Goal: Navigation & Orientation: Find specific page/section

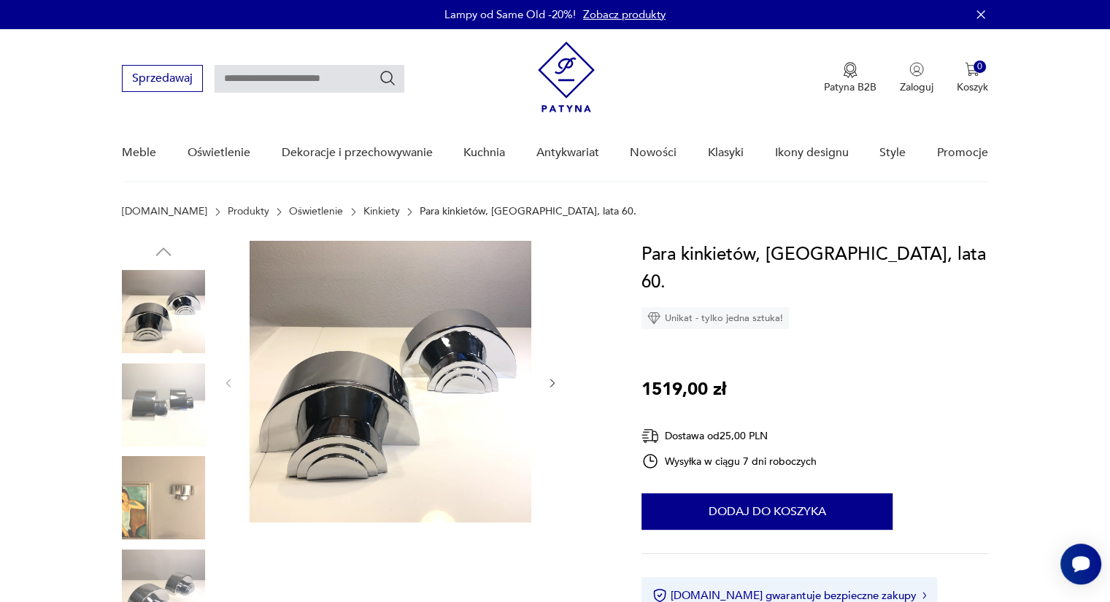
scroll to position [146, 0]
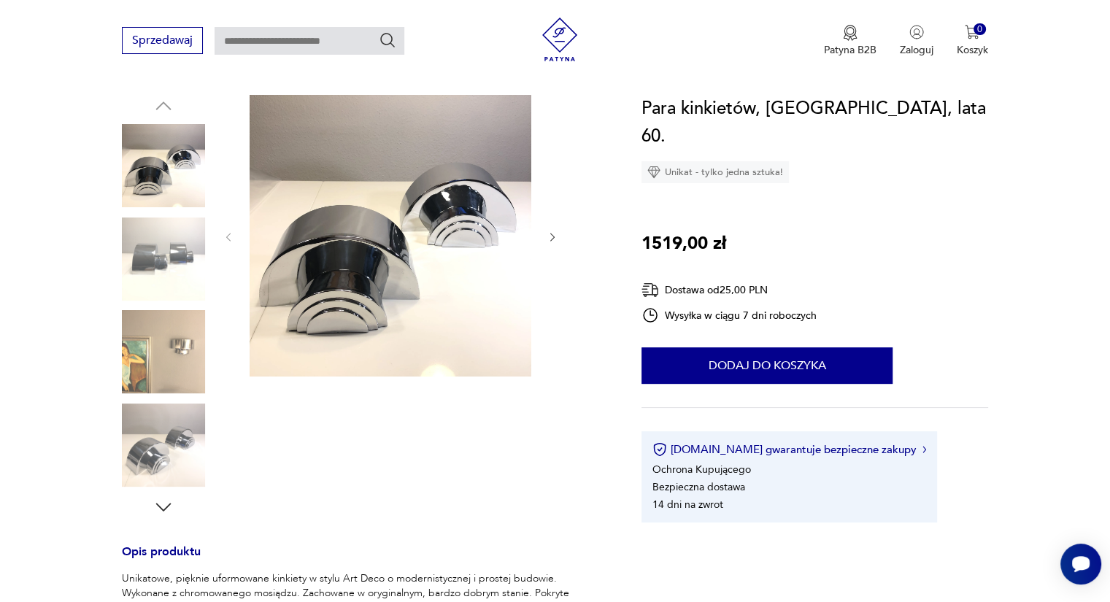
click at [160, 458] on img at bounding box center [163, 445] width 83 height 83
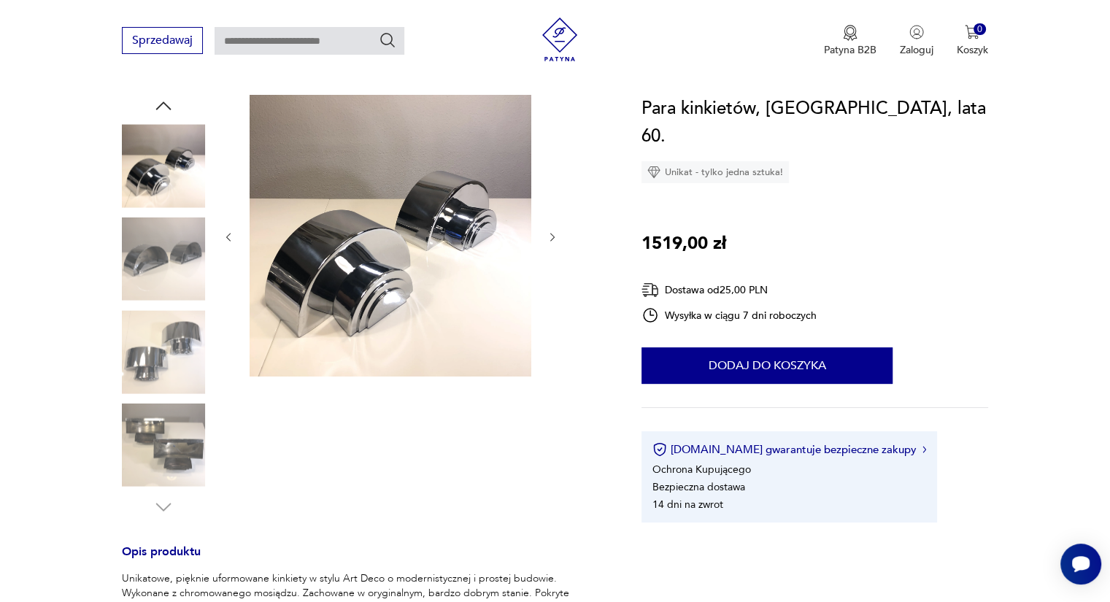
scroll to position [0, 0]
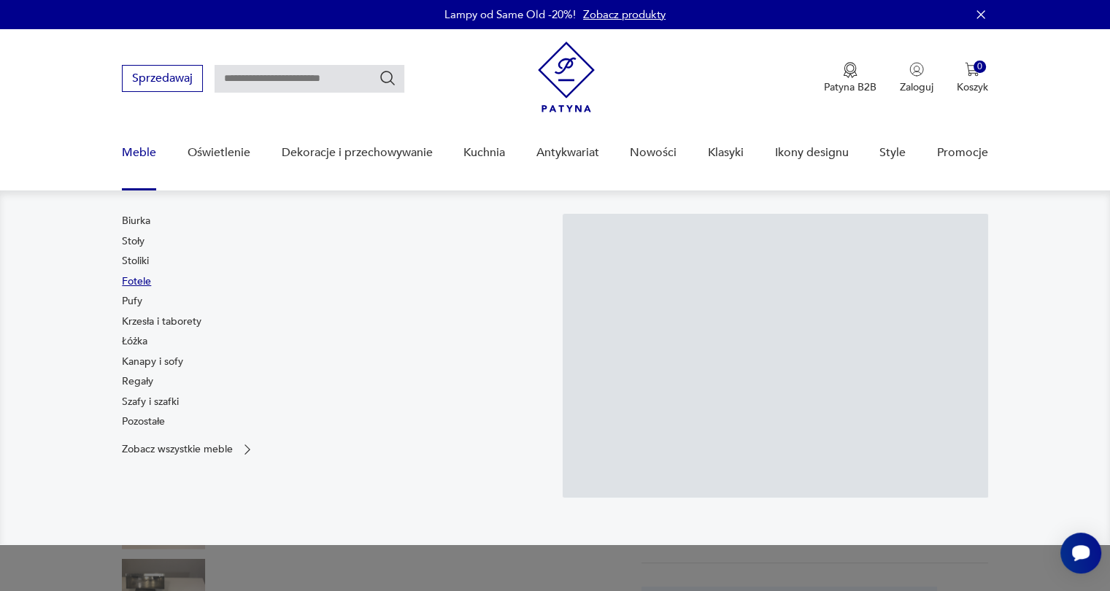
click at [139, 281] on link "Fotele" at bounding box center [136, 281] width 29 height 15
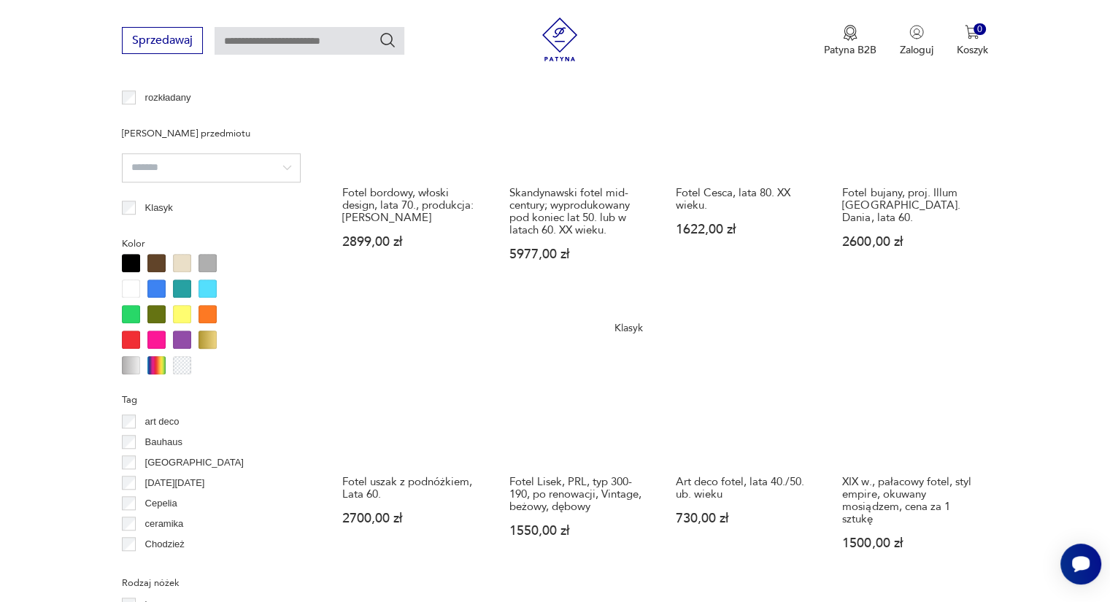
scroll to position [1408, 0]
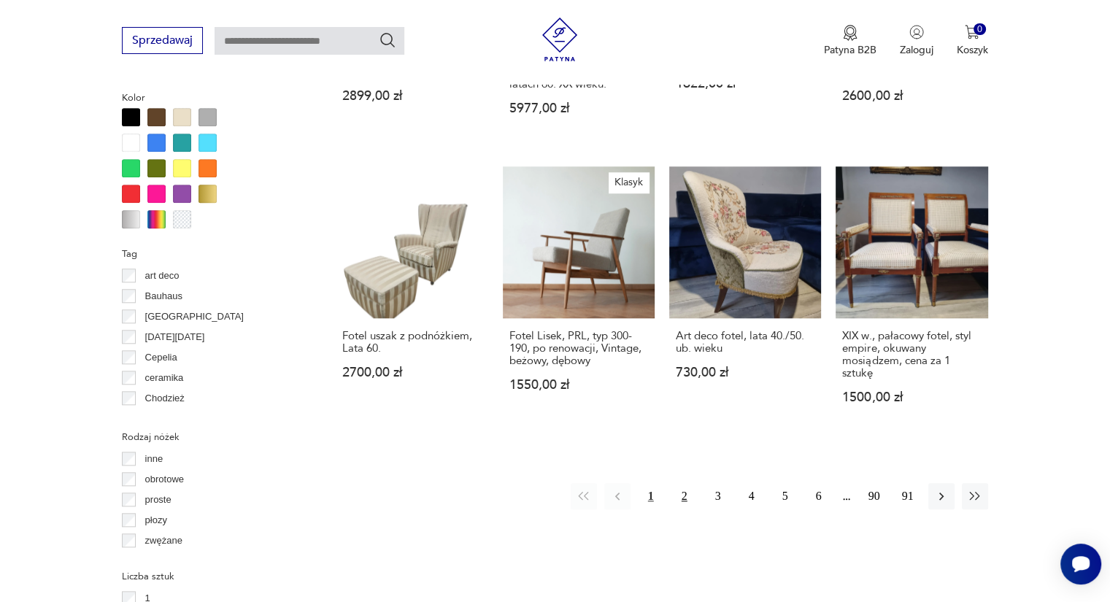
click at [679, 483] on button "2" at bounding box center [685, 496] width 26 height 26
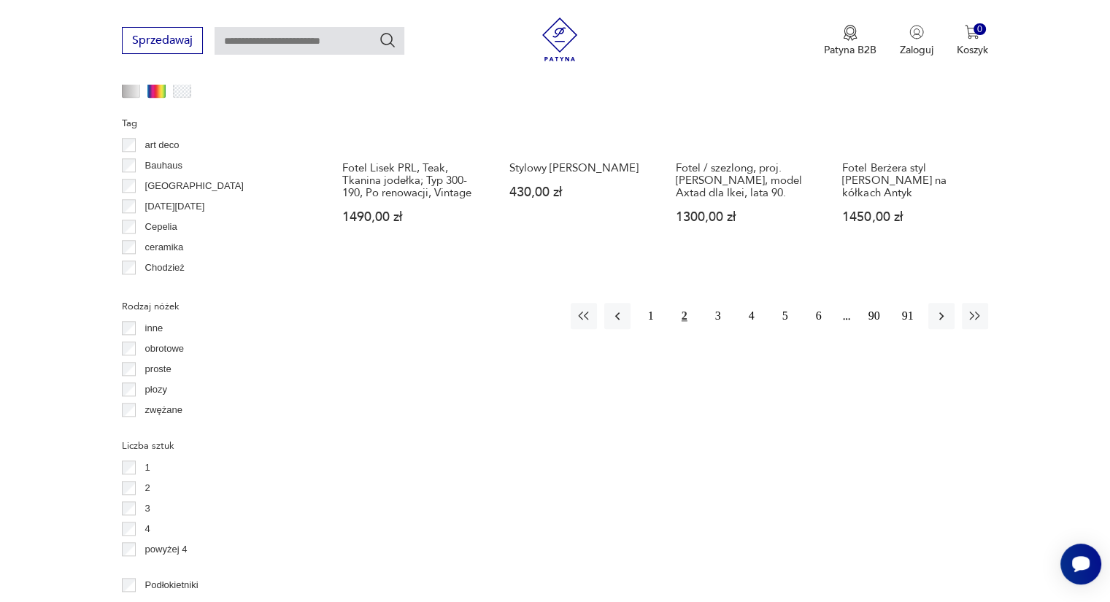
scroll to position [1555, 0]
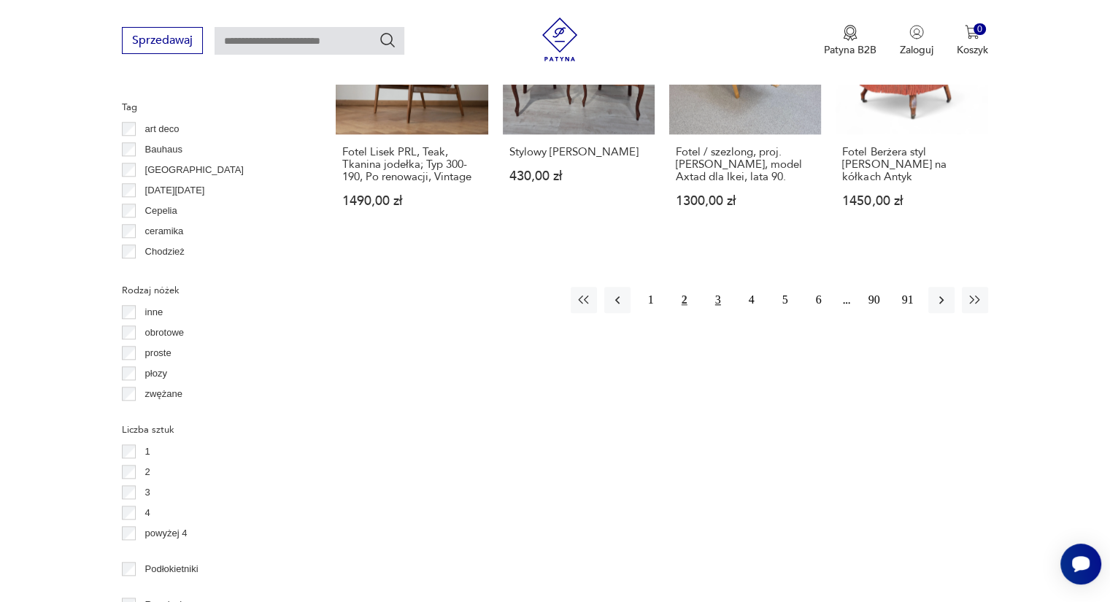
click at [712, 287] on button "3" at bounding box center [718, 300] width 26 height 26
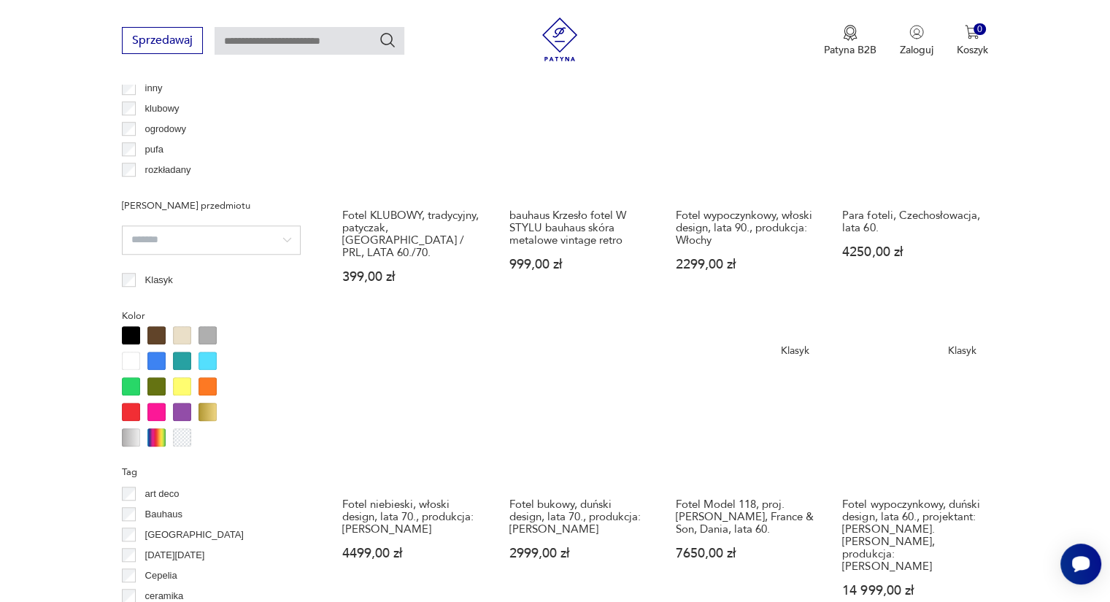
scroll to position [1336, 0]
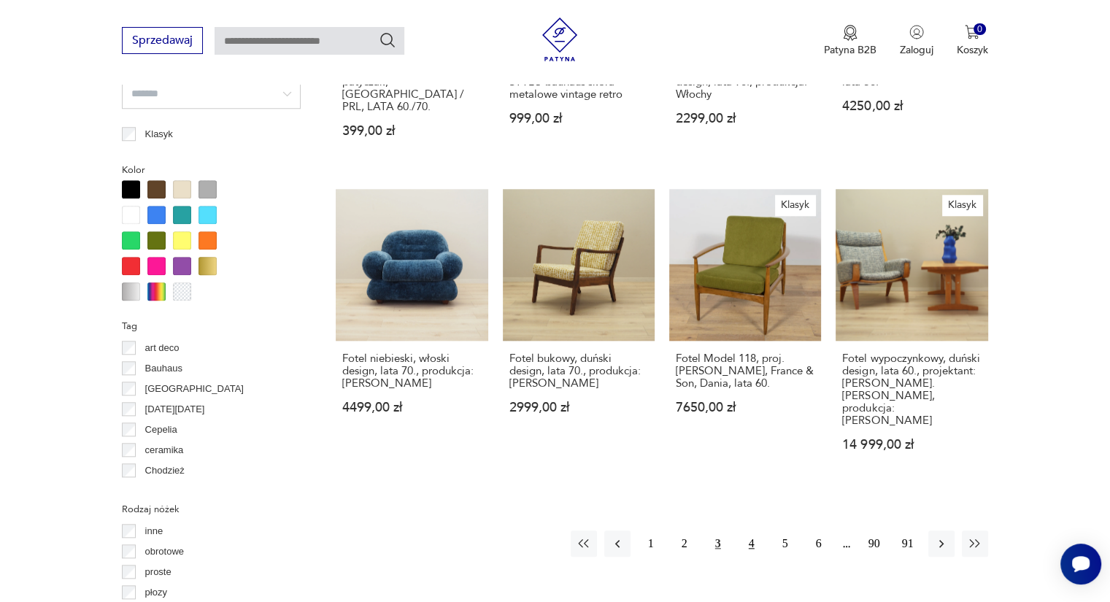
click at [743, 531] on button "4" at bounding box center [752, 544] width 26 height 26
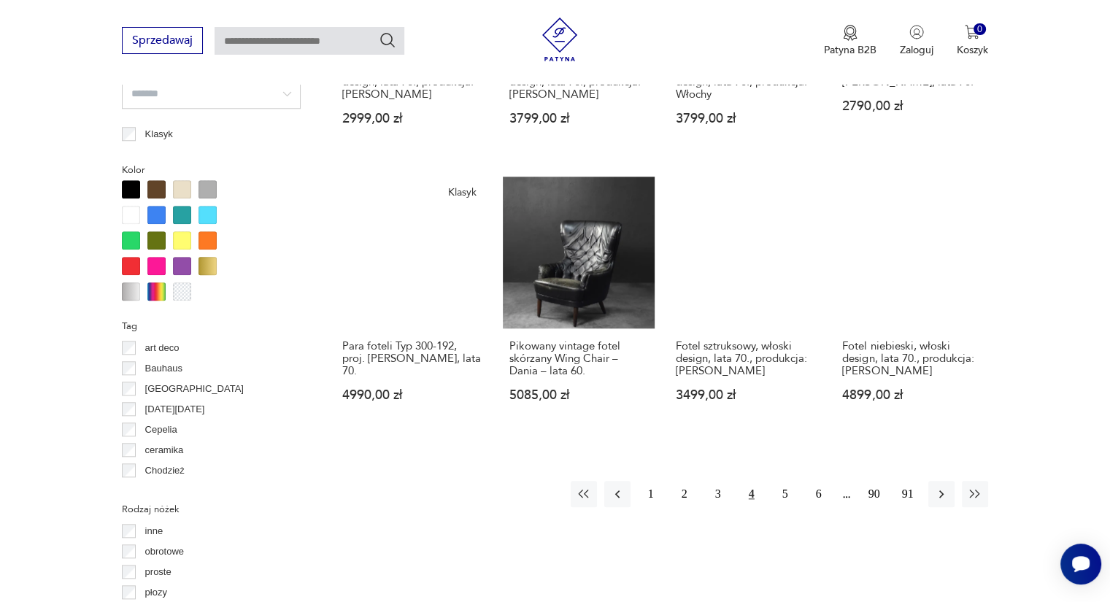
scroll to position [1409, 0]
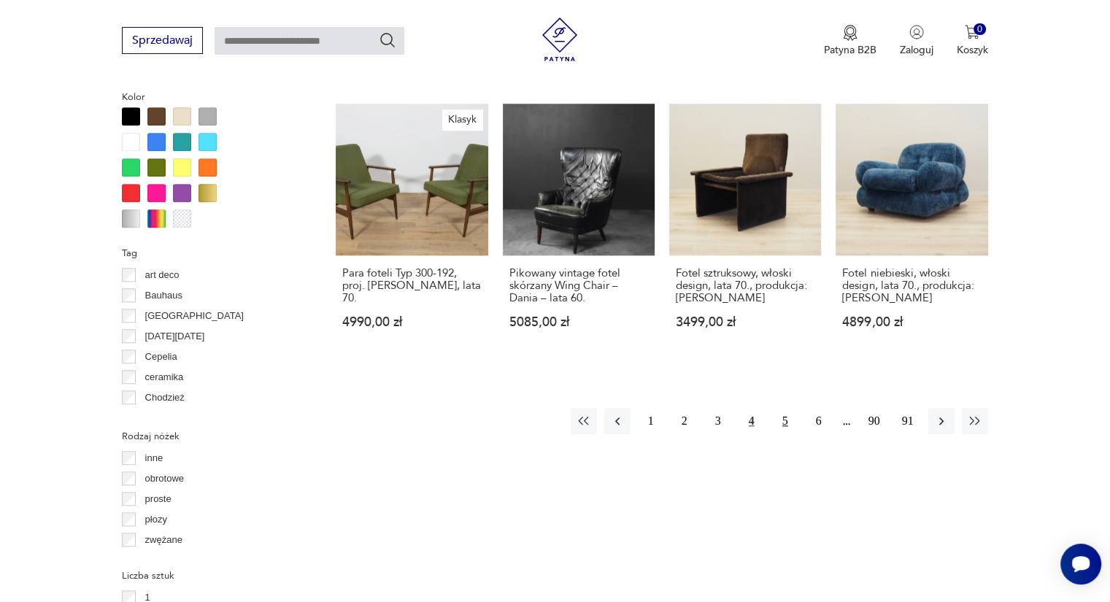
click at [786, 408] on button "5" at bounding box center [785, 421] width 26 height 26
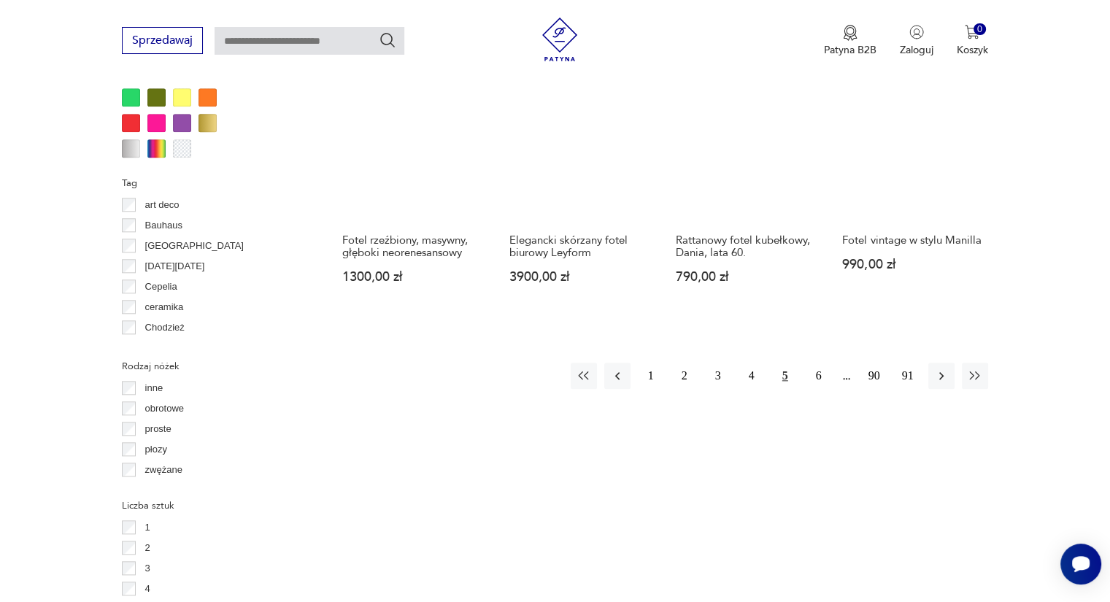
scroll to position [1482, 0]
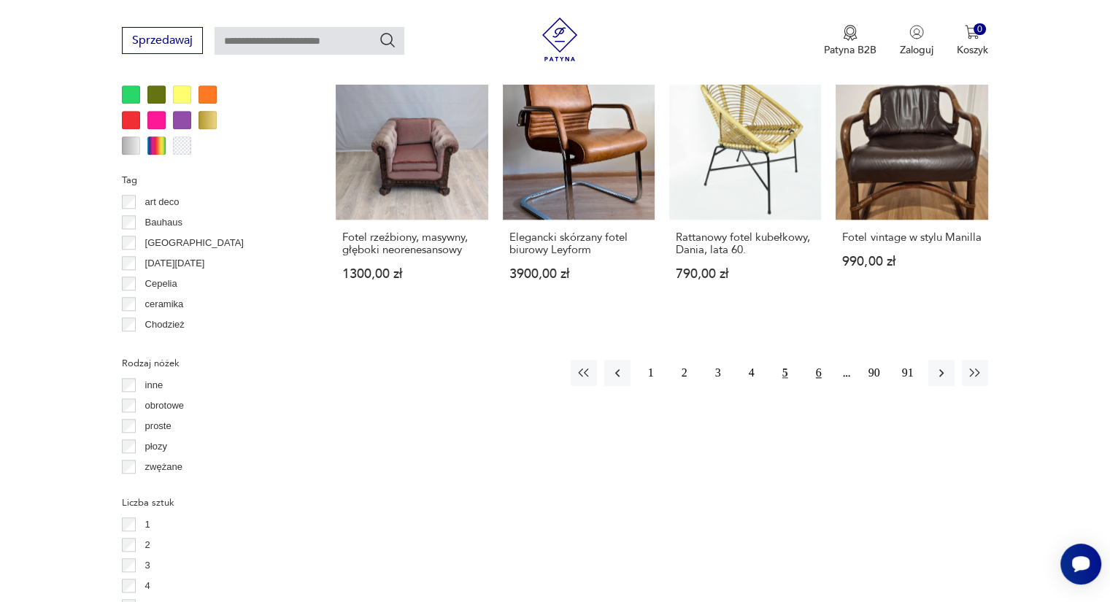
click at [815, 360] on button "6" at bounding box center [819, 373] width 26 height 26
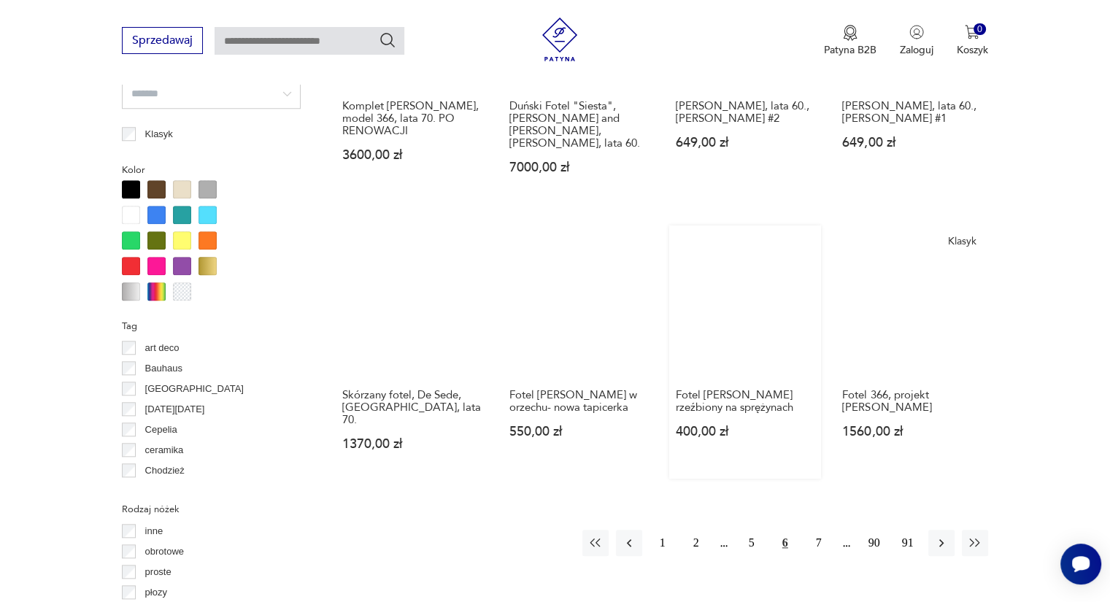
scroll to position [1409, 0]
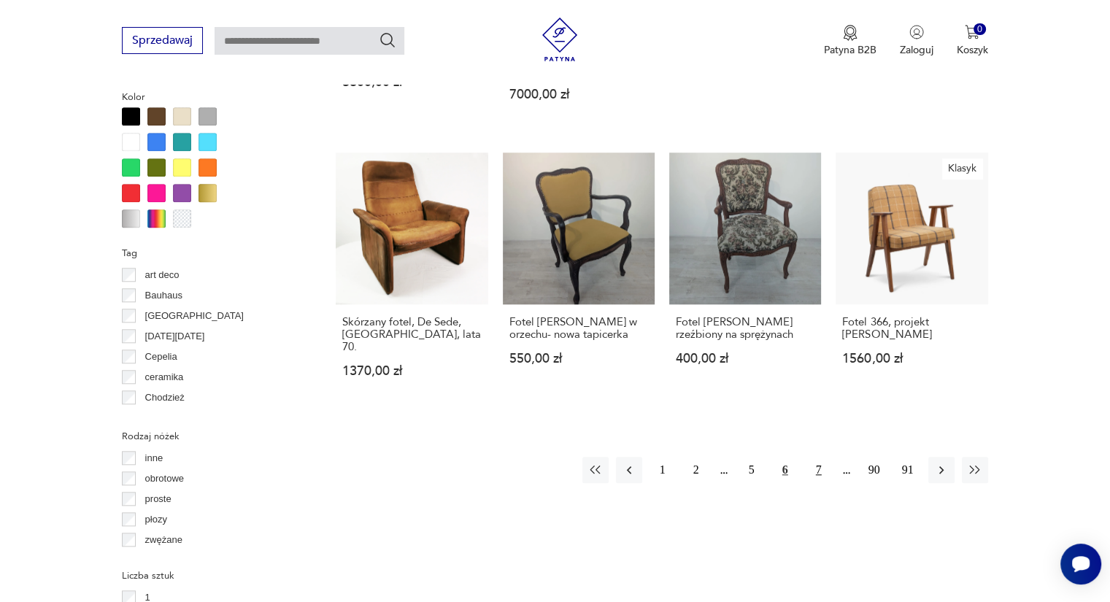
click at [818, 457] on button "7" at bounding box center [819, 470] width 26 height 26
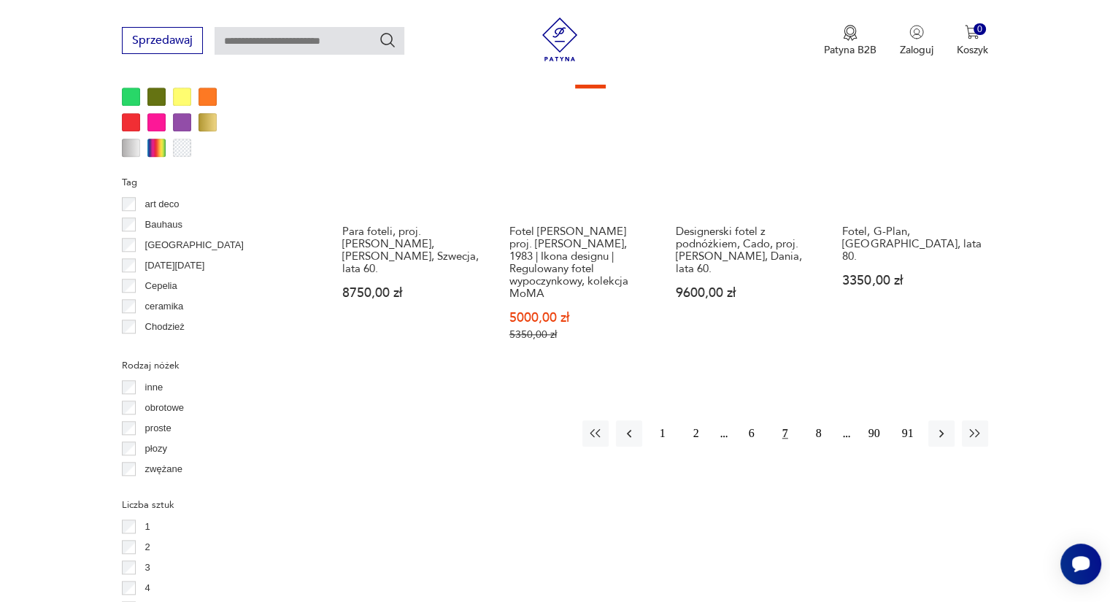
scroll to position [1482, 0]
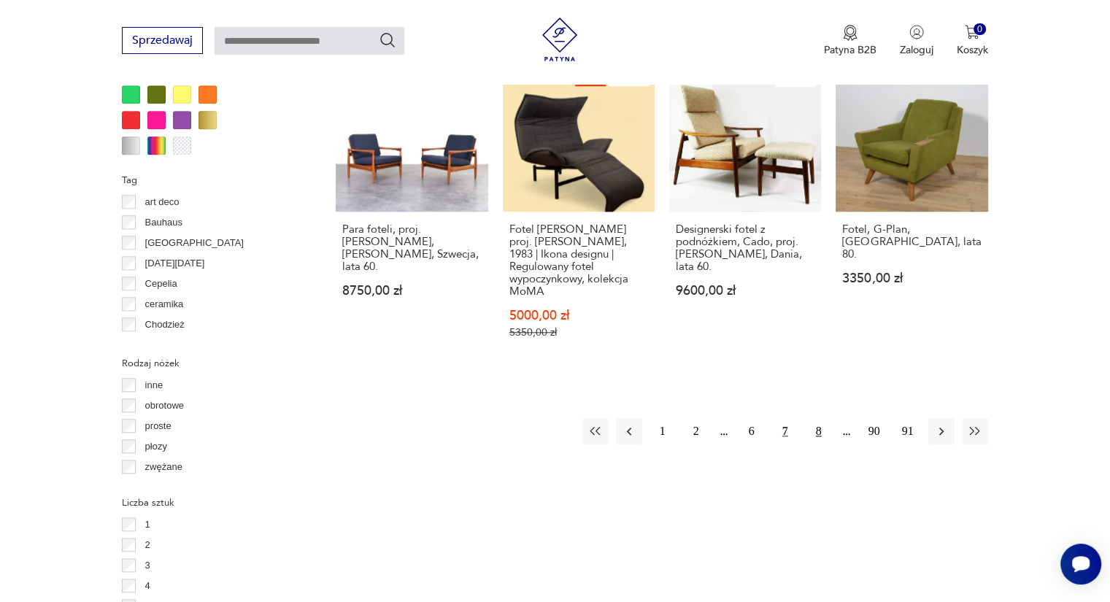
click at [809, 420] on button "8" at bounding box center [819, 431] width 26 height 26
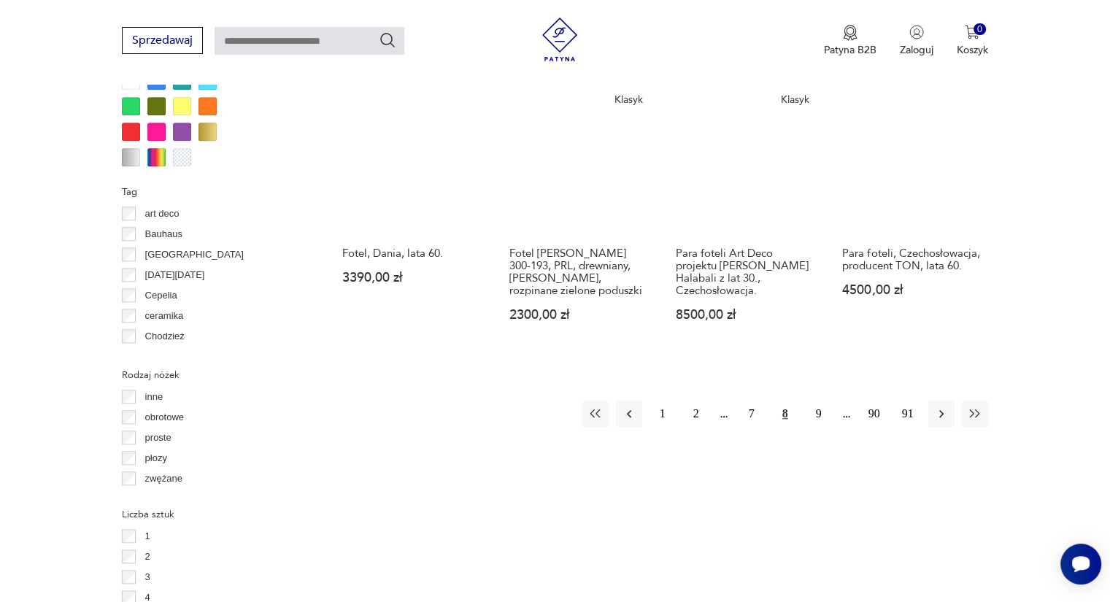
scroll to position [1482, 0]
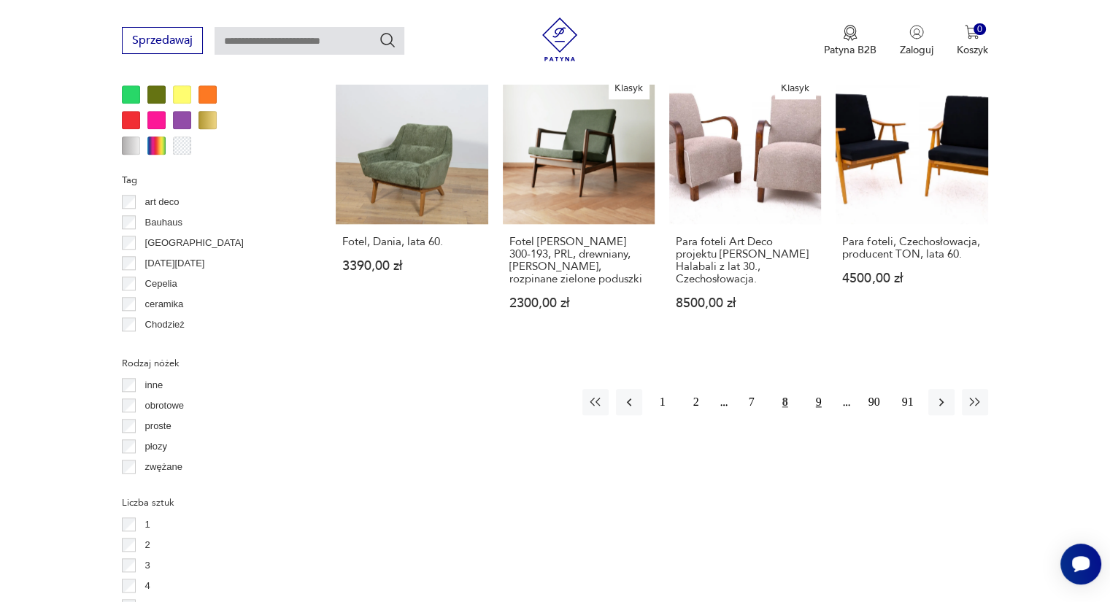
click at [820, 389] on button "9" at bounding box center [819, 402] width 26 height 26
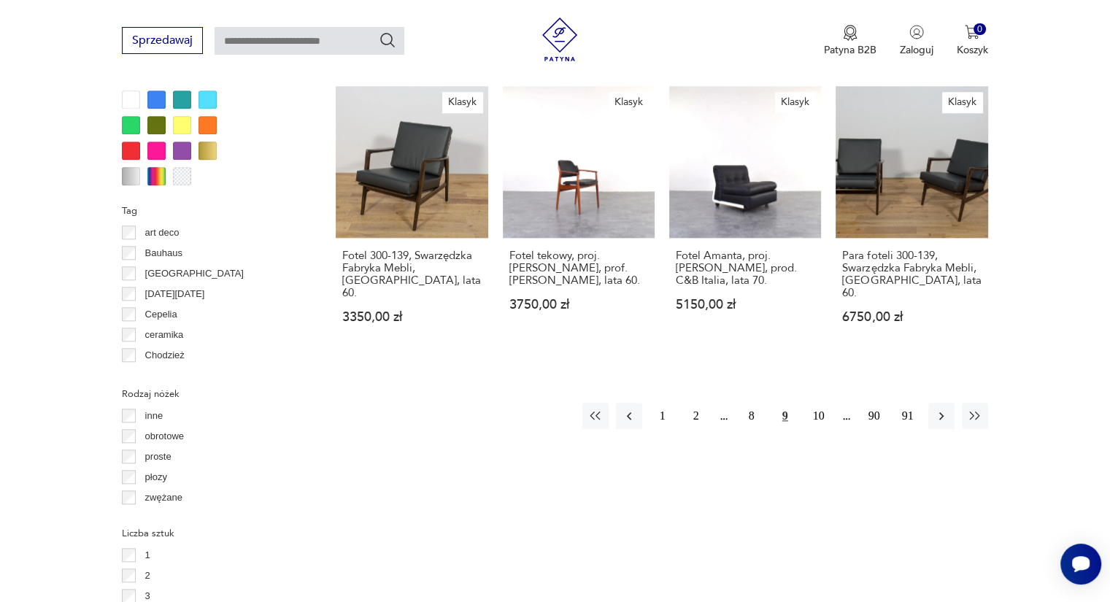
scroll to position [1482, 0]
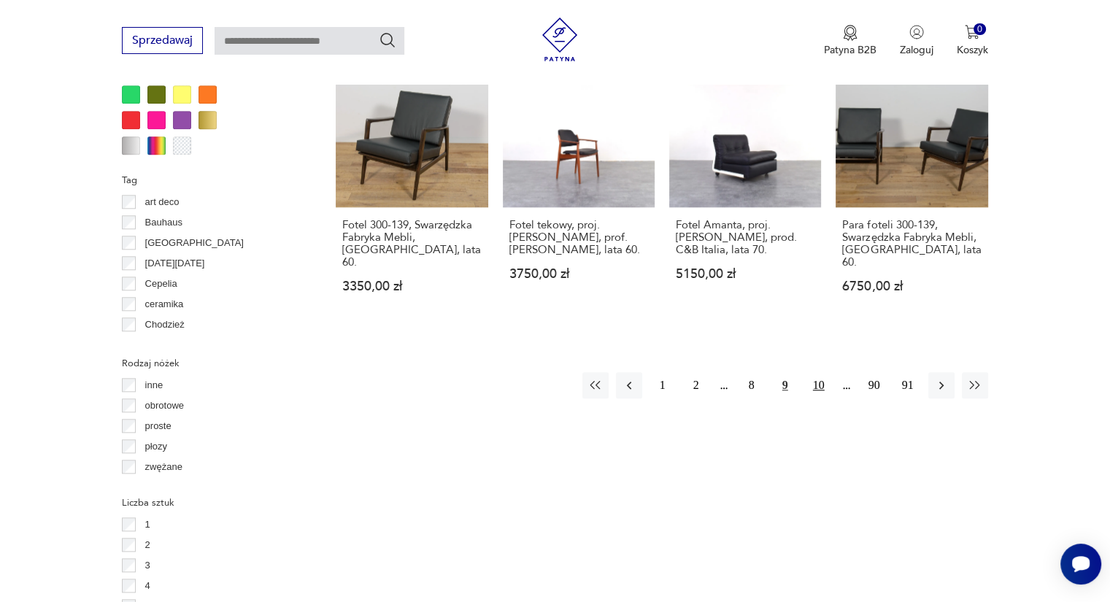
click at [826, 372] on button "10" at bounding box center [819, 385] width 26 height 26
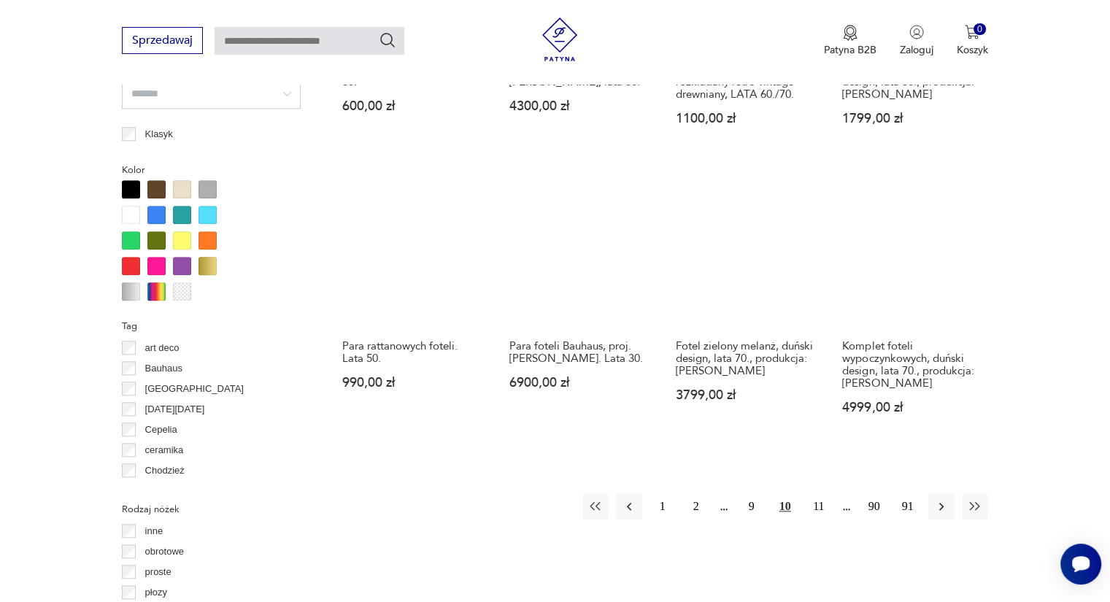
scroll to position [1482, 0]
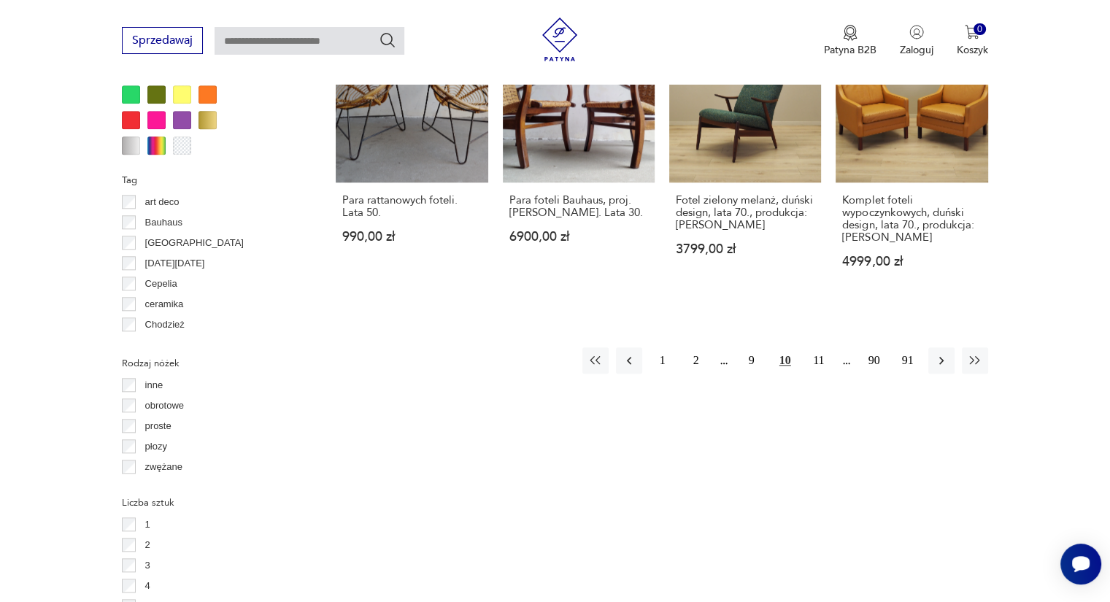
click at [826, 350] on button "11" at bounding box center [819, 360] width 26 height 26
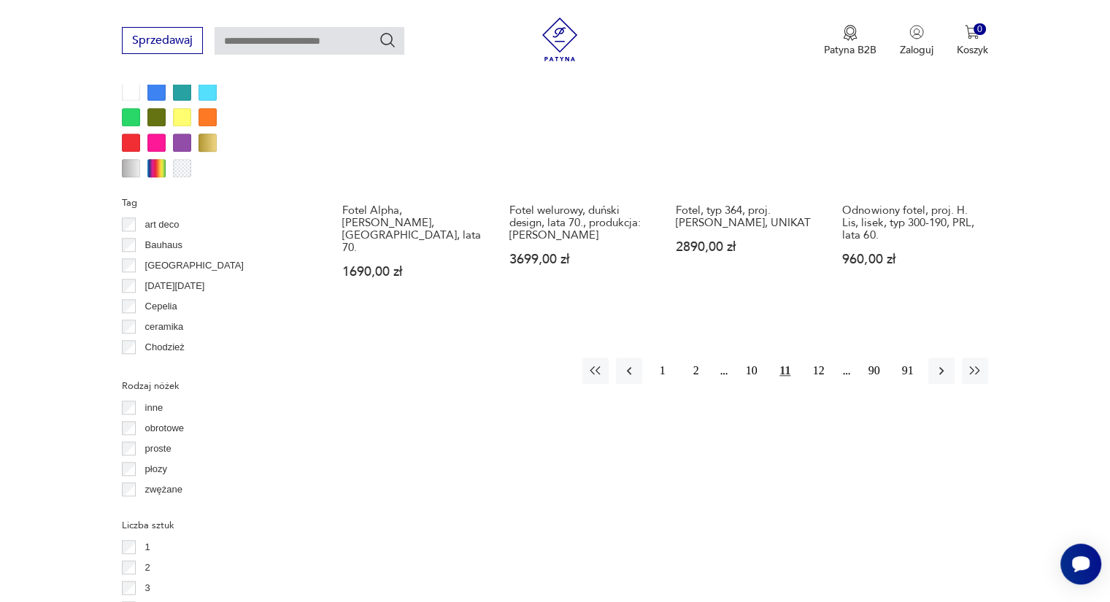
scroll to position [1482, 0]
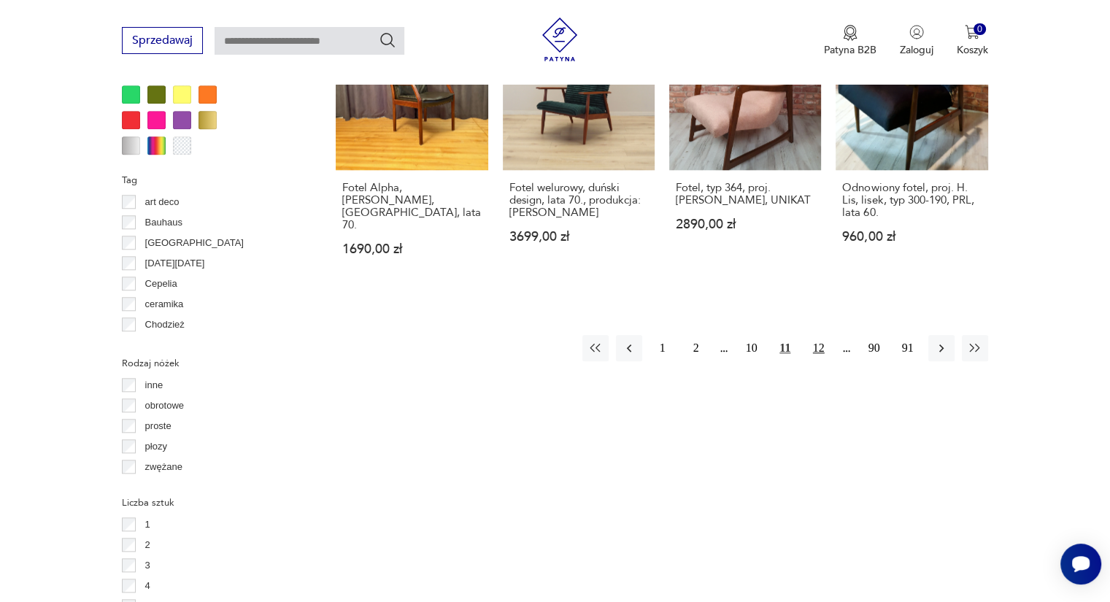
click at [825, 335] on button "12" at bounding box center [819, 348] width 26 height 26
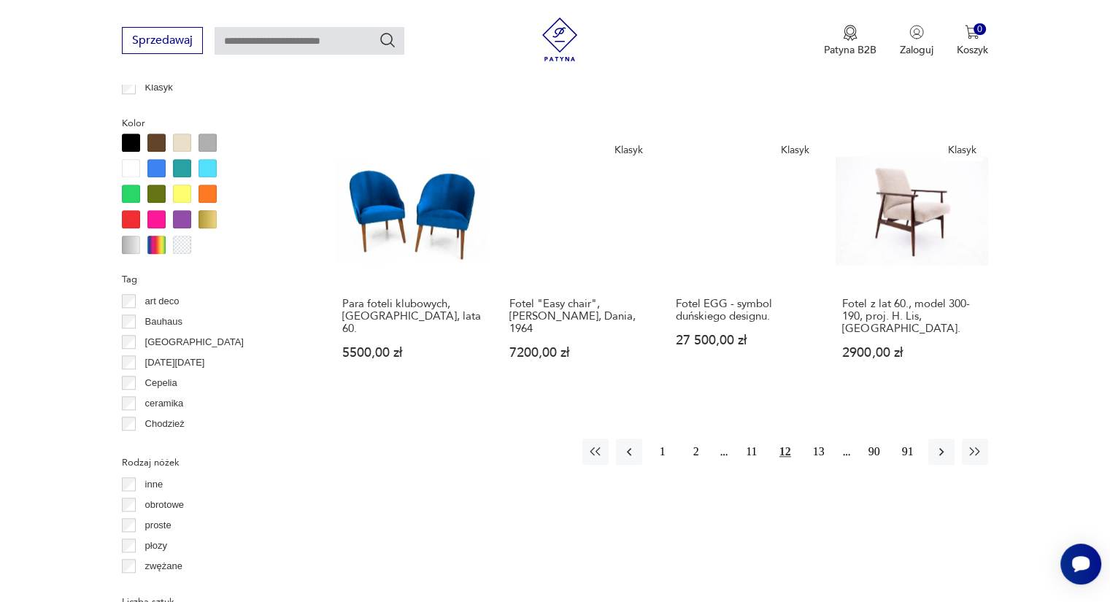
scroll to position [1482, 0]
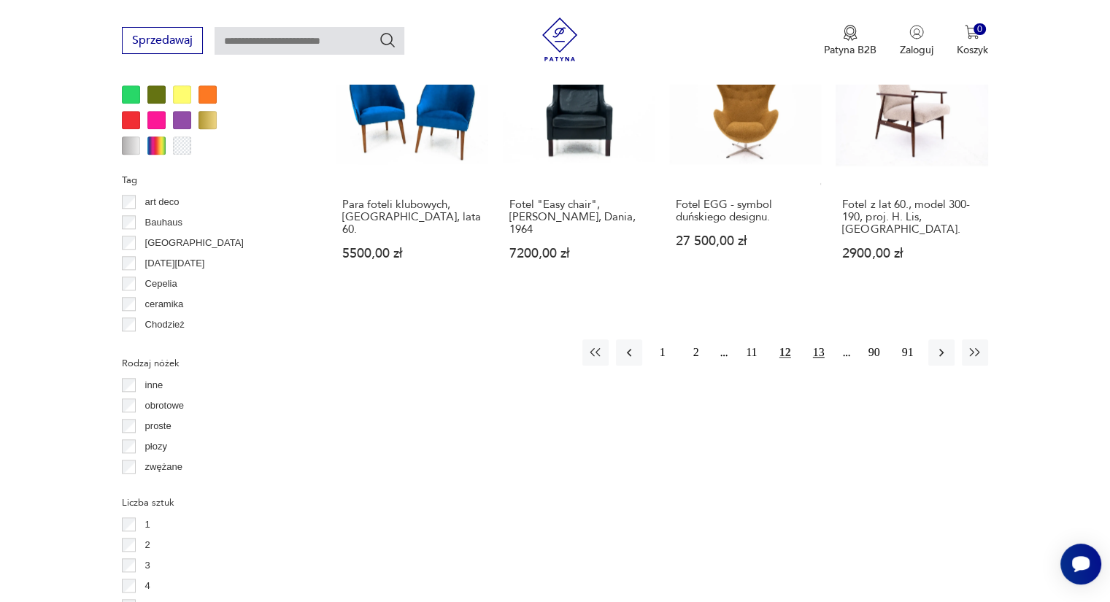
click at [813, 339] on button "13" at bounding box center [819, 352] width 26 height 26
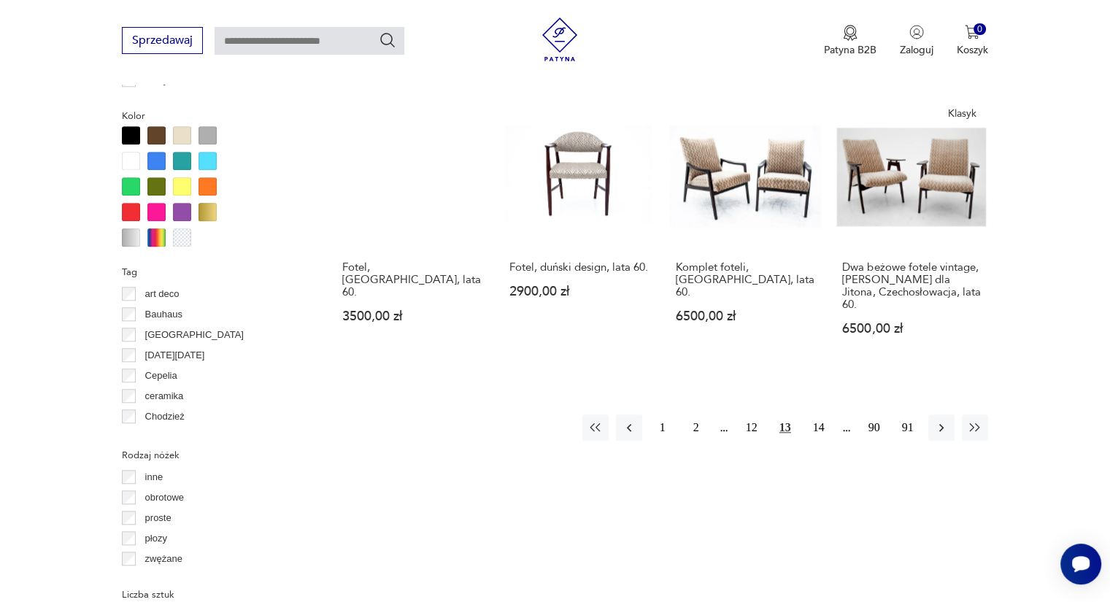
scroll to position [1409, 0]
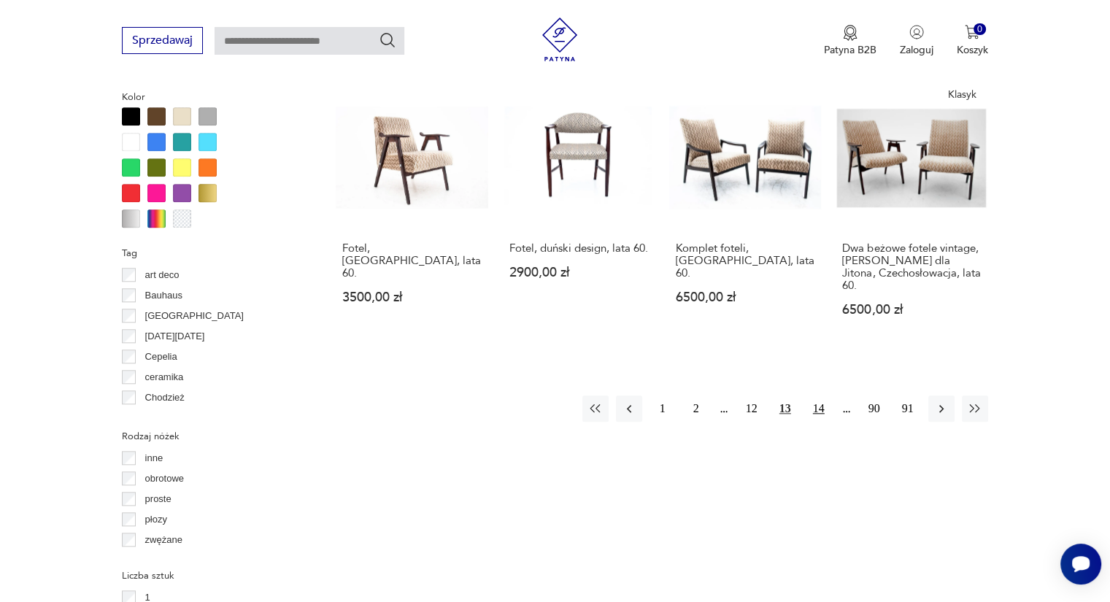
click at [826, 396] on button "14" at bounding box center [819, 409] width 26 height 26
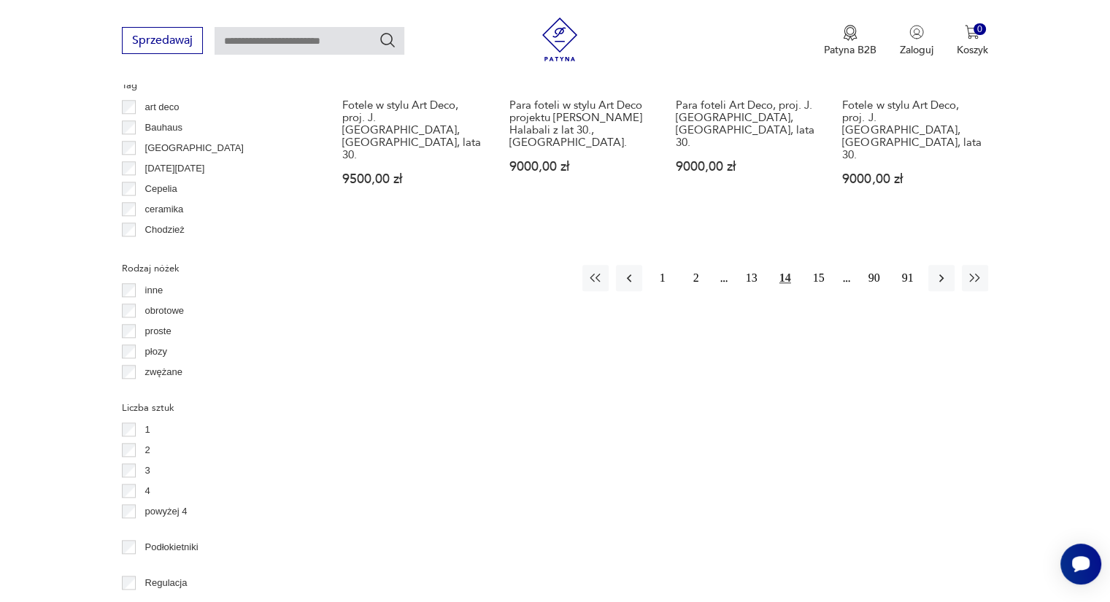
scroll to position [1628, 0]
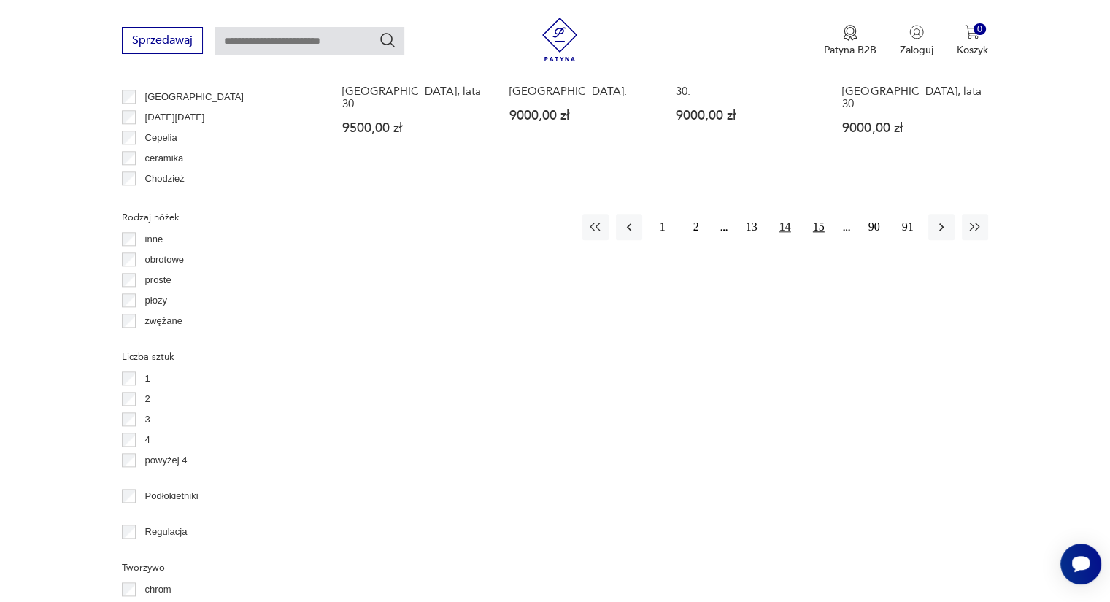
click at [823, 214] on button "15" at bounding box center [819, 227] width 26 height 26
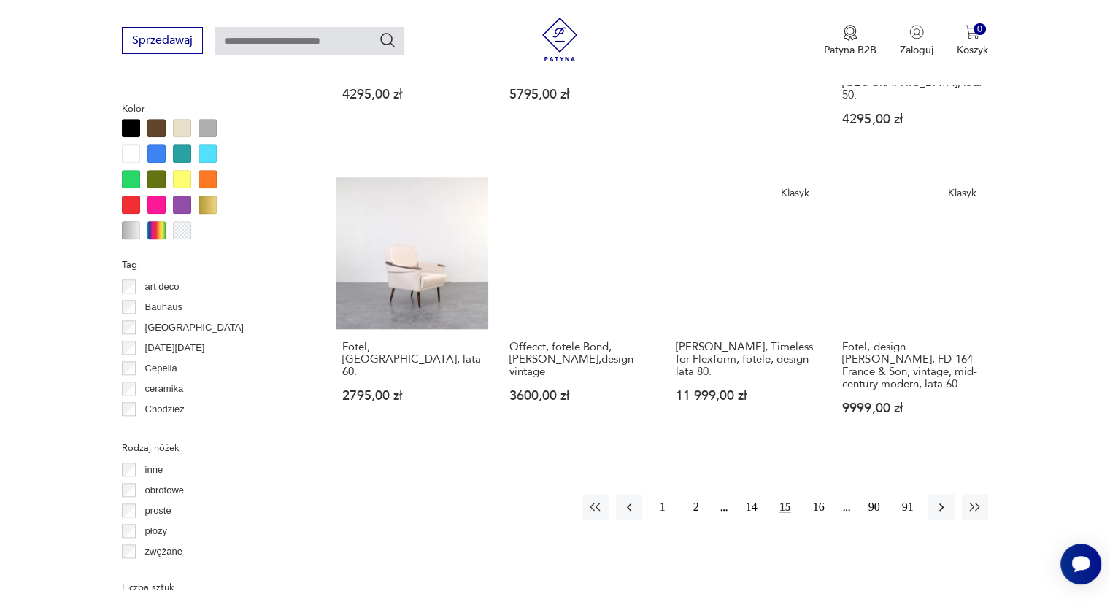
scroll to position [1409, 0]
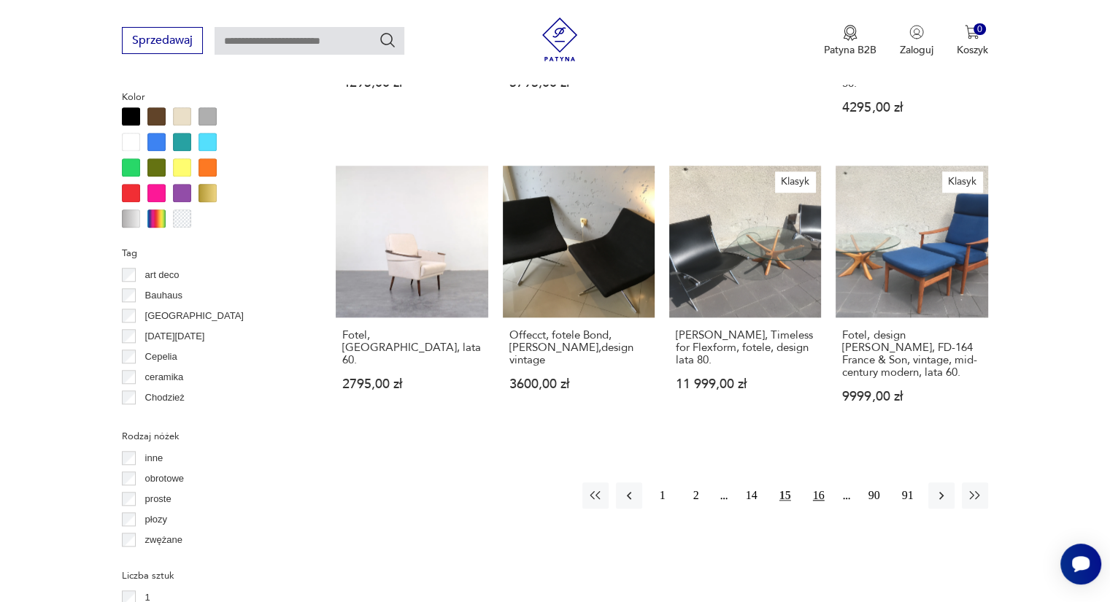
click at [812, 483] on button "16" at bounding box center [819, 496] width 26 height 26
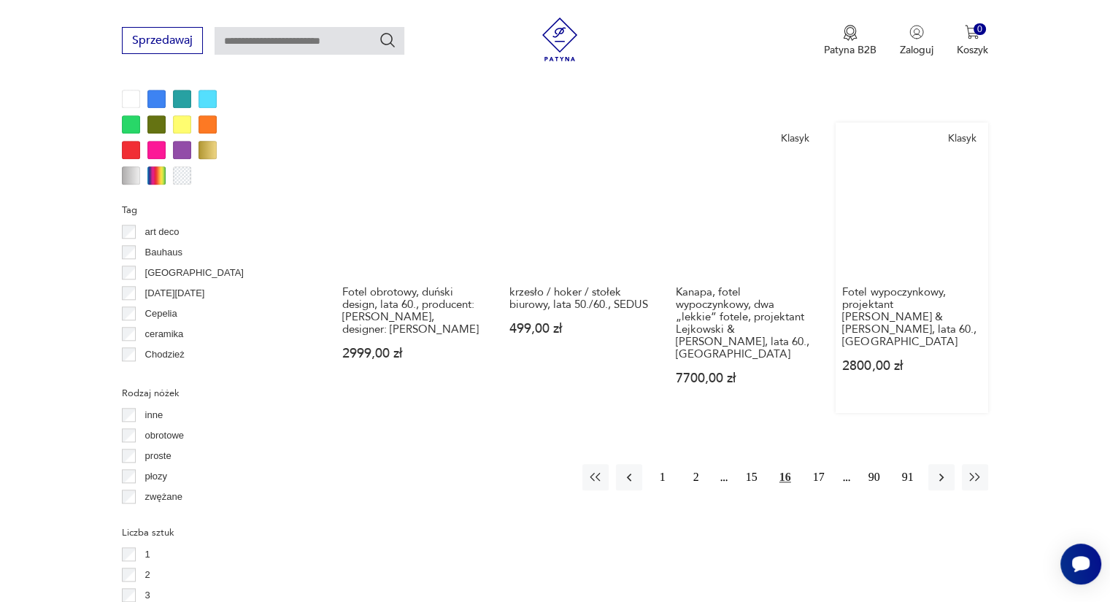
scroll to position [1482, 0]
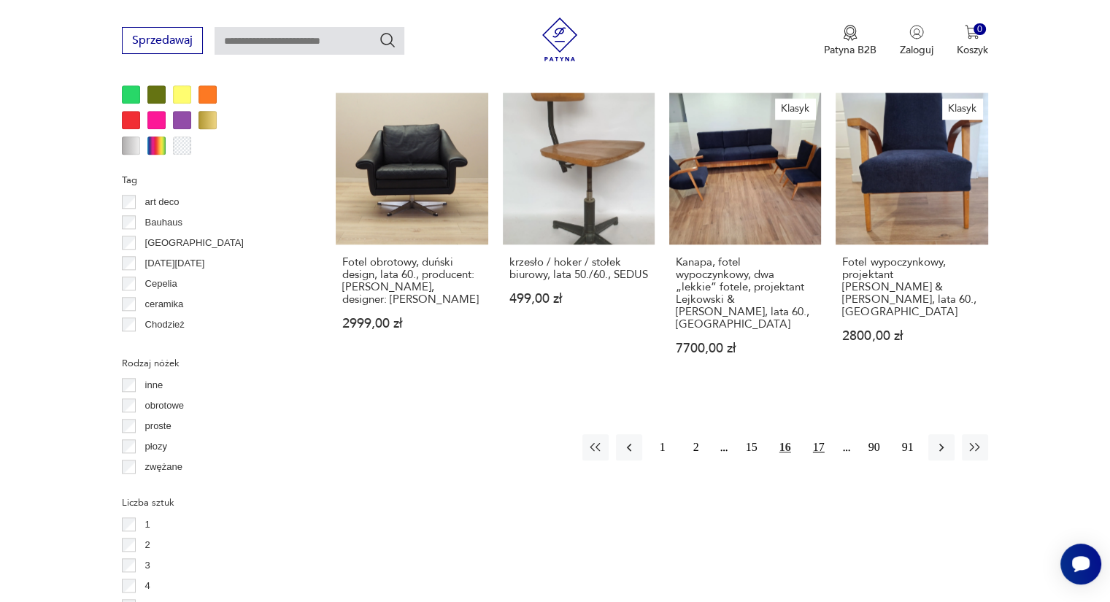
click at [826, 434] on button "17" at bounding box center [819, 447] width 26 height 26
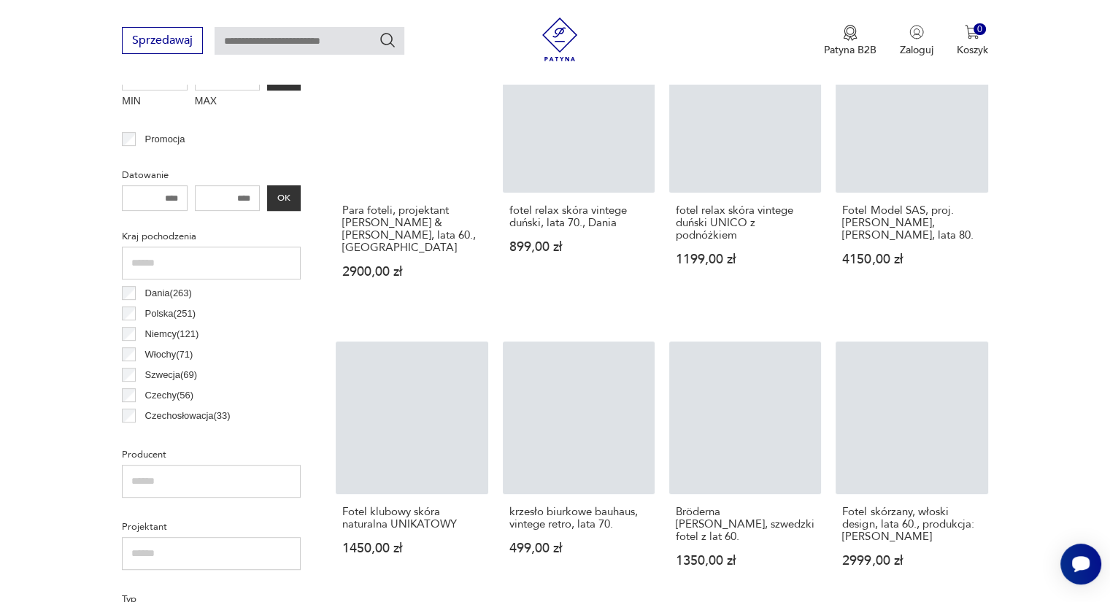
scroll to position [387, 0]
